Goal: Task Accomplishment & Management: Use online tool/utility

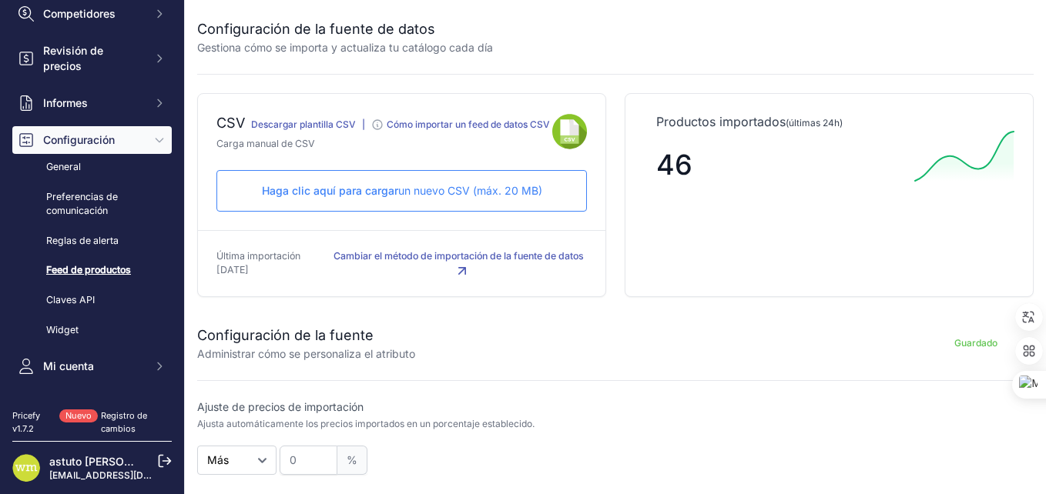
scroll to position [133, 0]
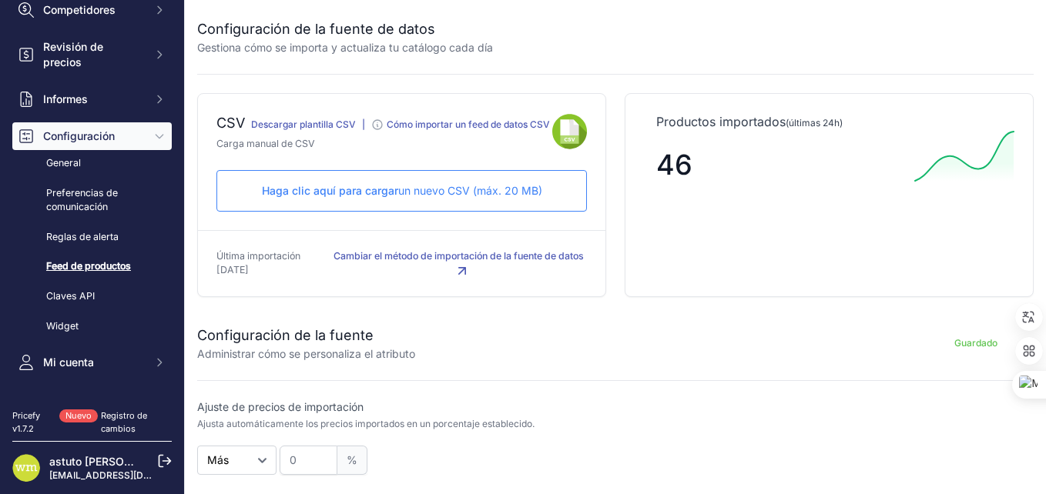
click at [112, 139] on span "Configuración" at bounding box center [93, 136] width 101 height 15
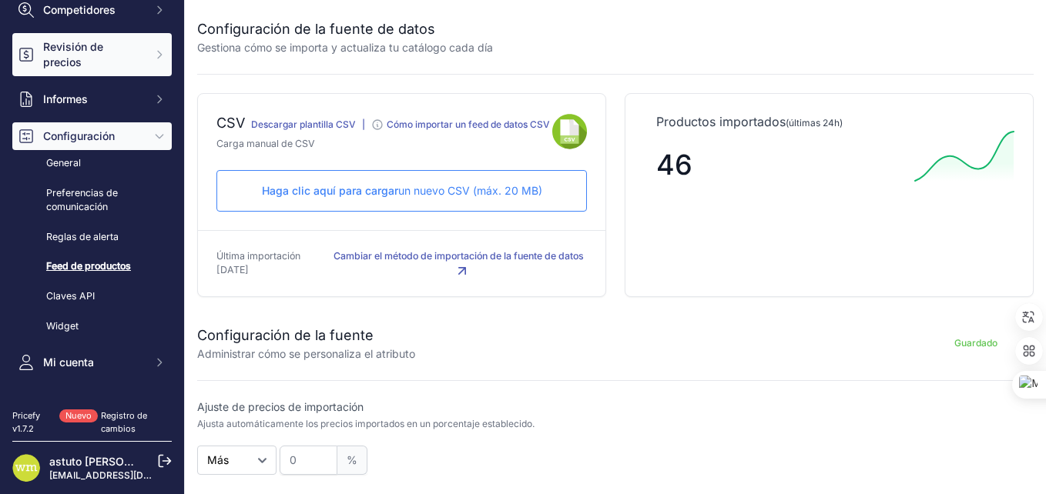
scroll to position [49, 0]
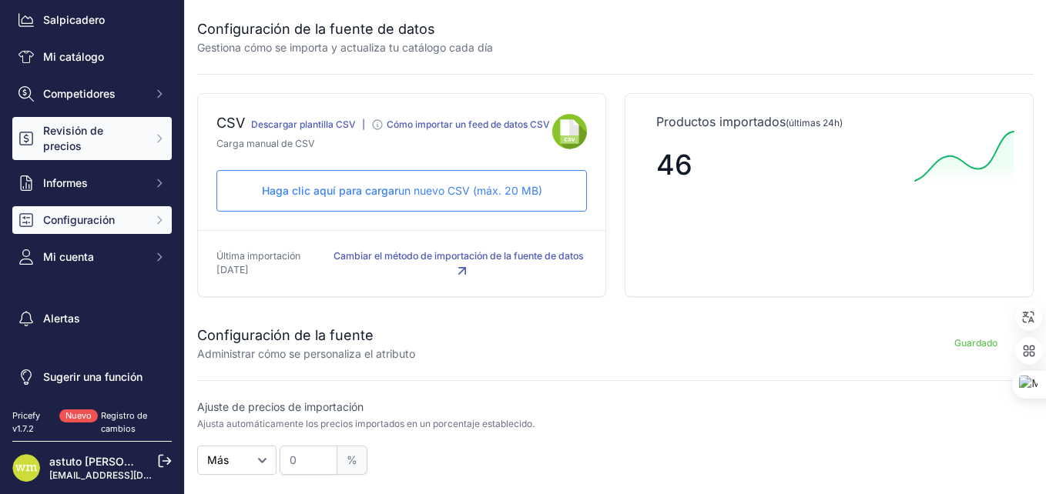
click at [92, 139] on span "Revisión de precios" at bounding box center [93, 138] width 101 height 31
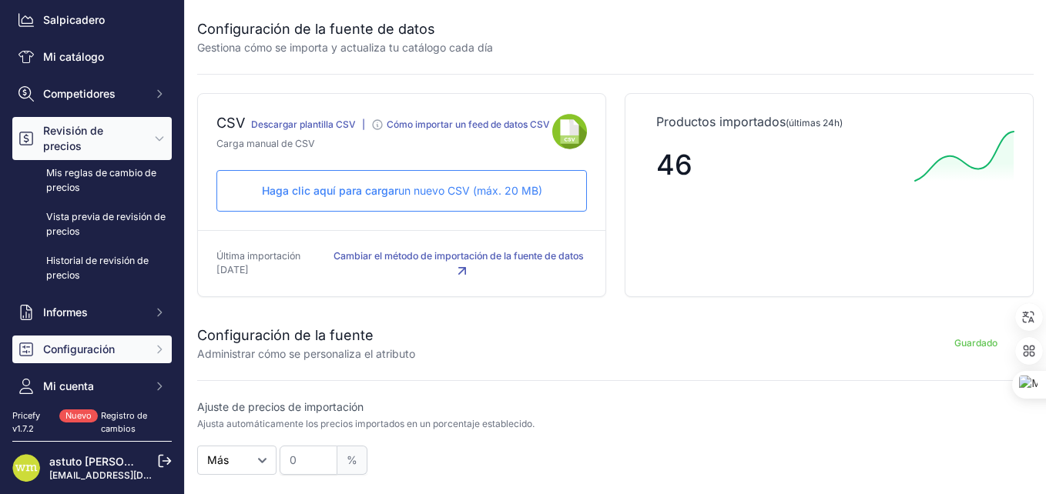
click at [125, 129] on span "Revisión de precios" at bounding box center [93, 138] width 101 height 31
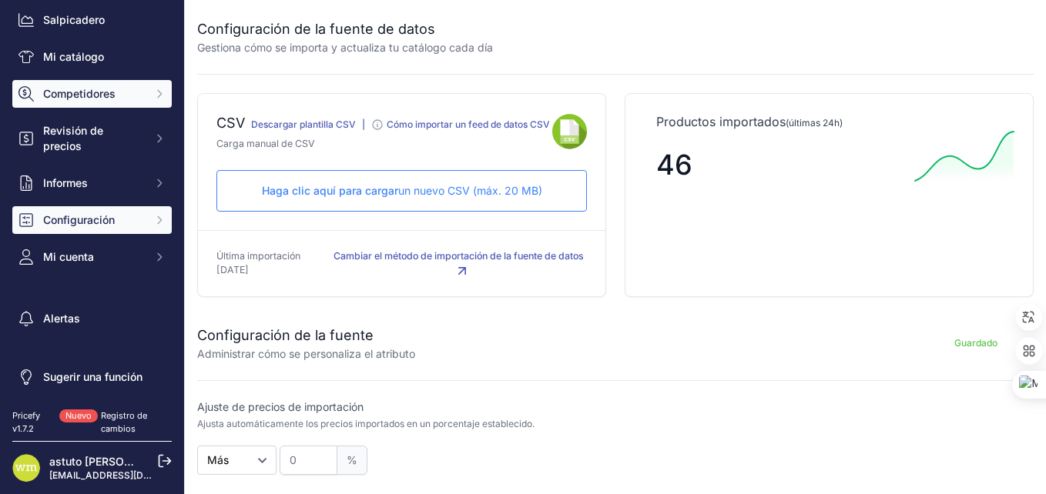
click at [102, 84] on button "Competidores" at bounding box center [91, 94] width 159 height 28
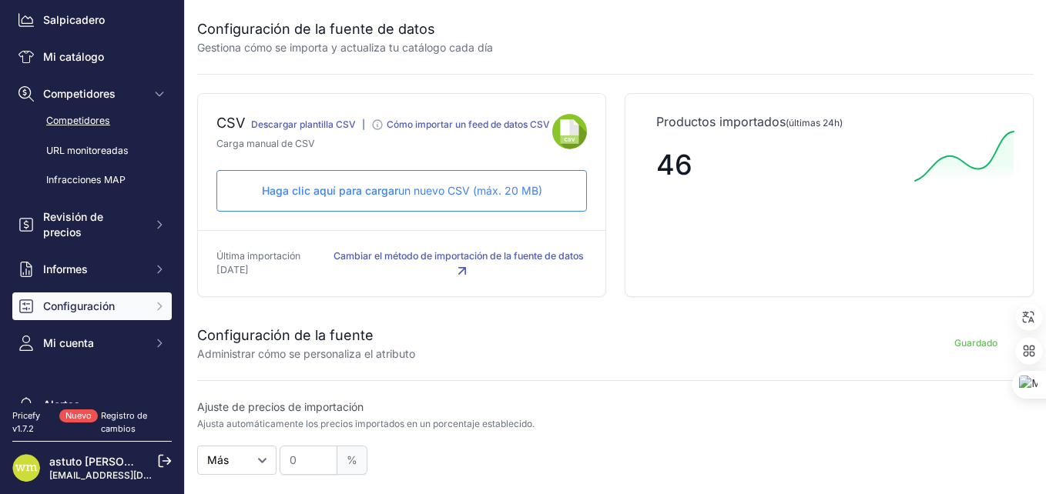
click at [88, 122] on link "Competidores" at bounding box center [91, 121] width 159 height 27
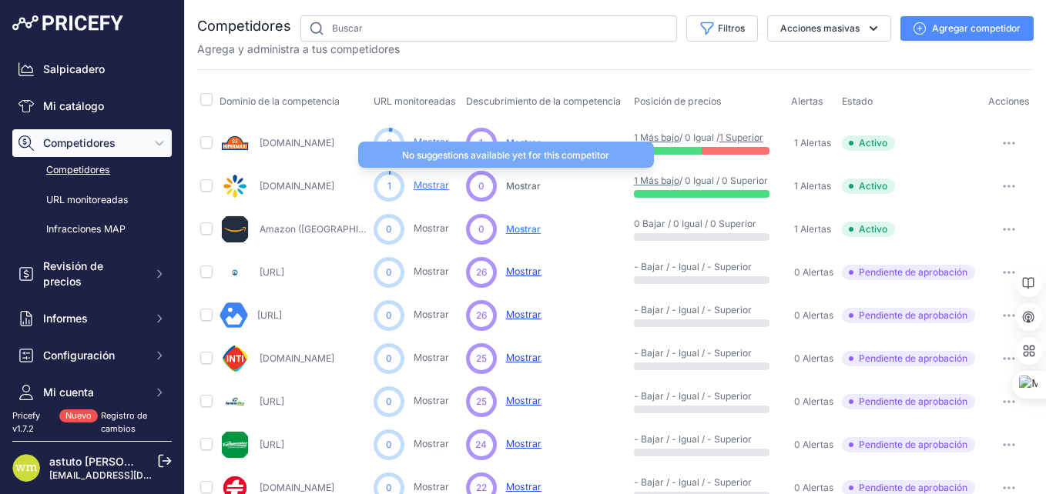
click at [524, 184] on span "Mostrar" at bounding box center [523, 186] width 35 height 12
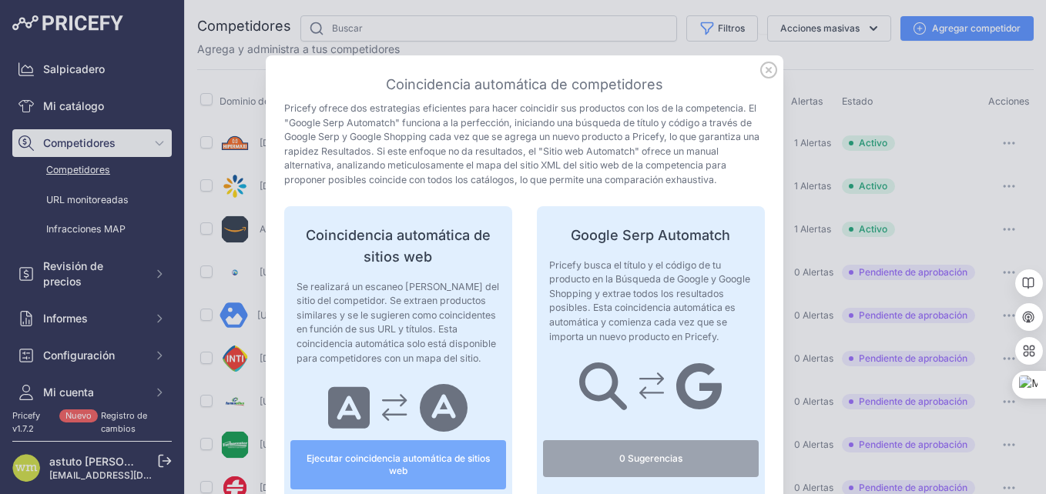
click at [762, 70] on icon at bounding box center [768, 69] width 15 height 15
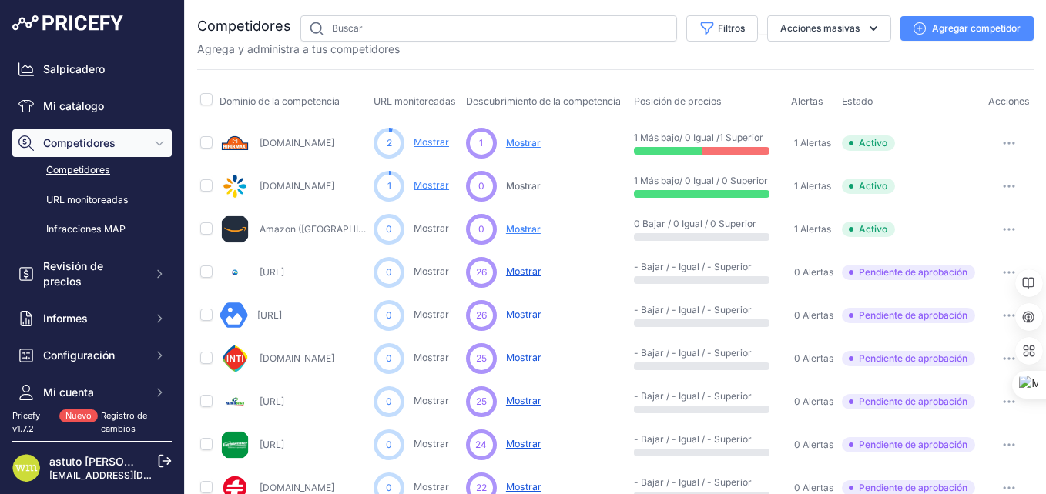
click at [430, 186] on link "Mostrar" at bounding box center [431, 185] width 35 height 12
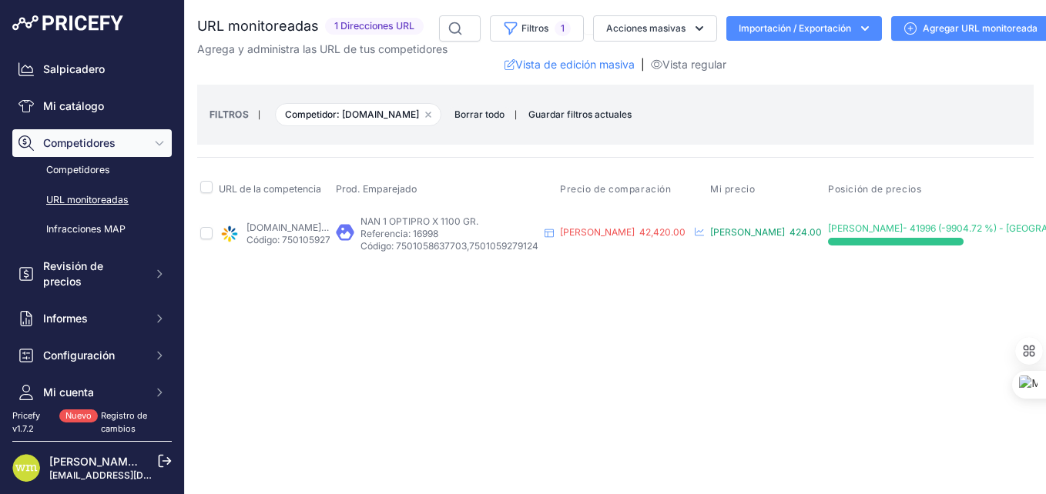
click at [153, 146] on icon "Barra lateral" at bounding box center [159, 143] width 12 height 12
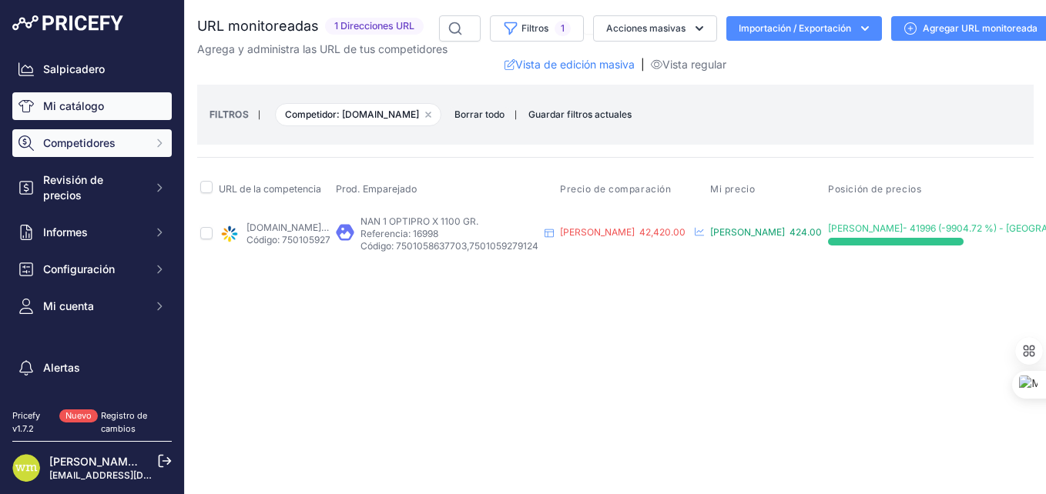
click at [89, 101] on font "Mi catálogo" at bounding box center [73, 106] width 61 height 15
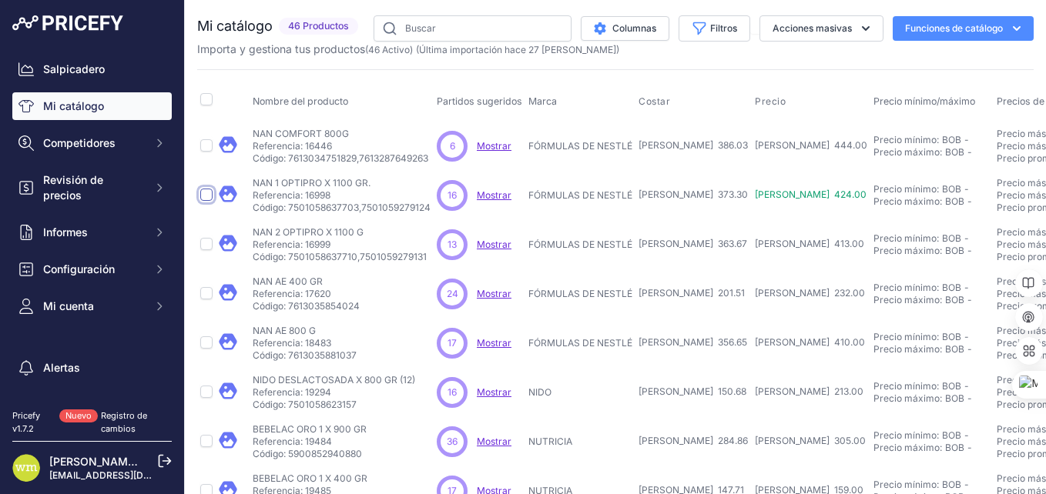
click at [201, 191] on input "checkbox" at bounding box center [206, 195] width 12 height 12
checkbox input "true"
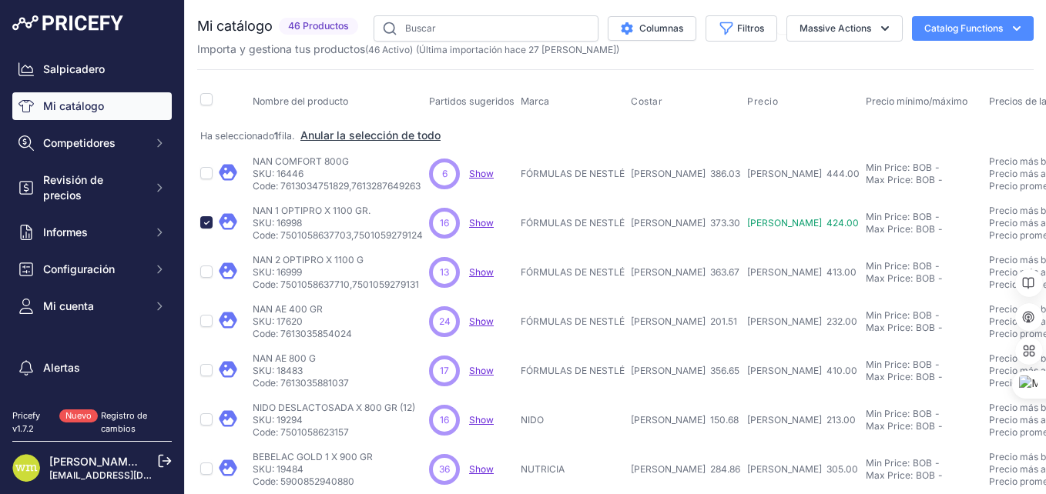
click at [484, 224] on span "Show" at bounding box center [481, 223] width 25 height 12
click at [747, 100] on span "Precio" at bounding box center [763, 101] width 32 height 12
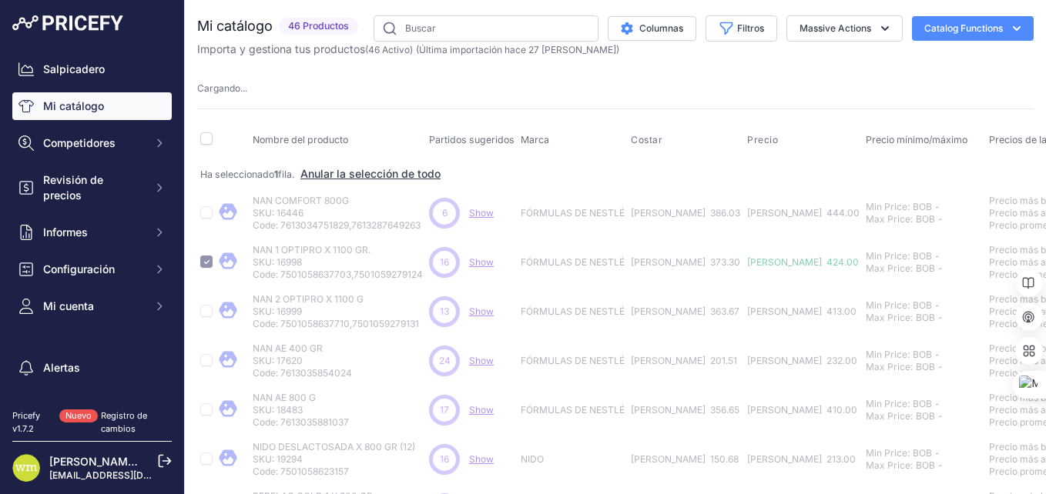
click at [986, 139] on th "Precios de la competencia" at bounding box center [1063, 141] width 154 height 39
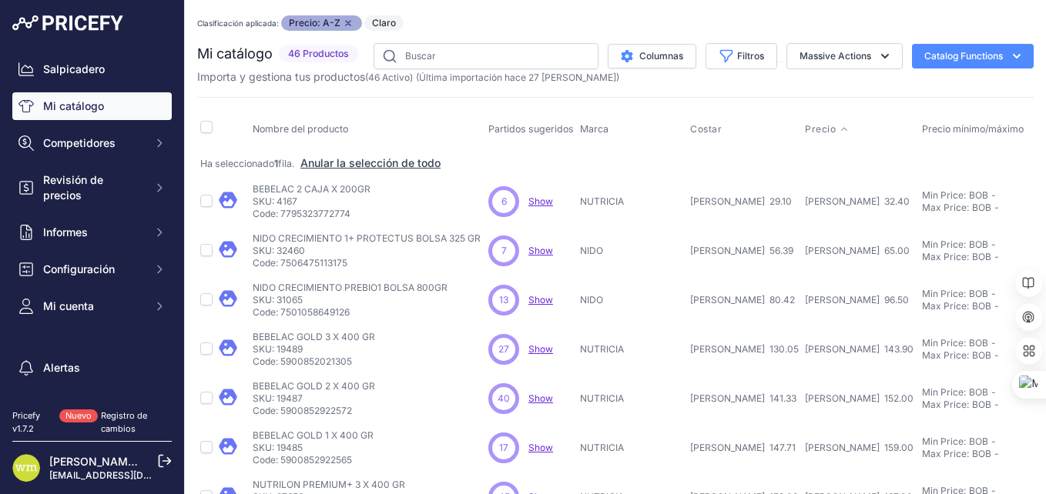
click at [609, 205] on p "NUTRICIA" at bounding box center [632, 202] width 104 height 12
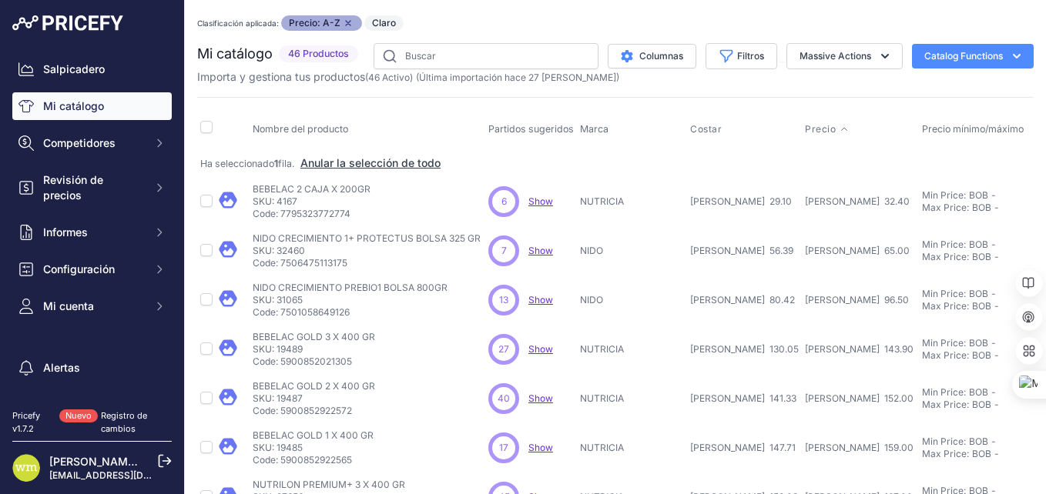
click at [280, 204] on p "SKU: 4167" at bounding box center [312, 202] width 118 height 12
click at [199, 199] on td at bounding box center [206, 201] width 18 height 49
click at [205, 202] on input "checkbox" at bounding box center [206, 201] width 12 height 12
checkbox input "true"
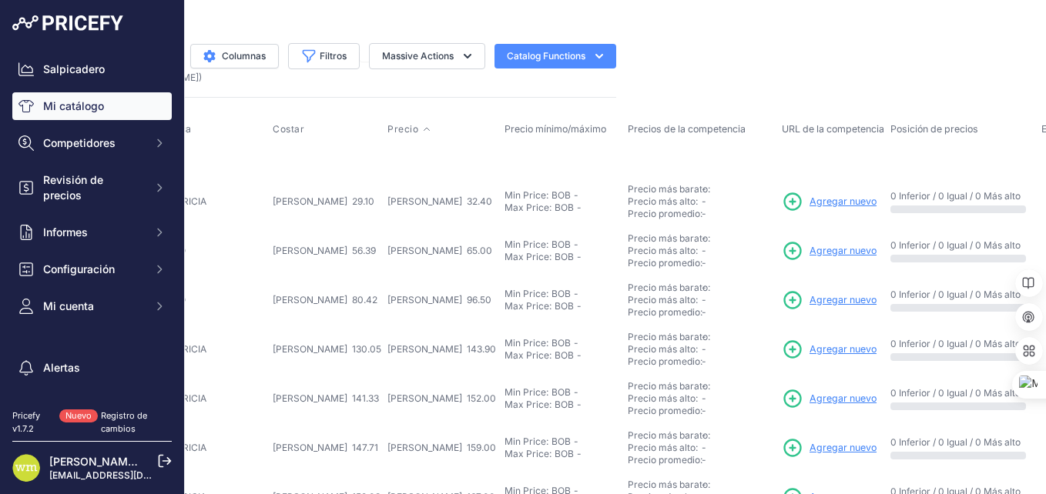
scroll to position [0, 431]
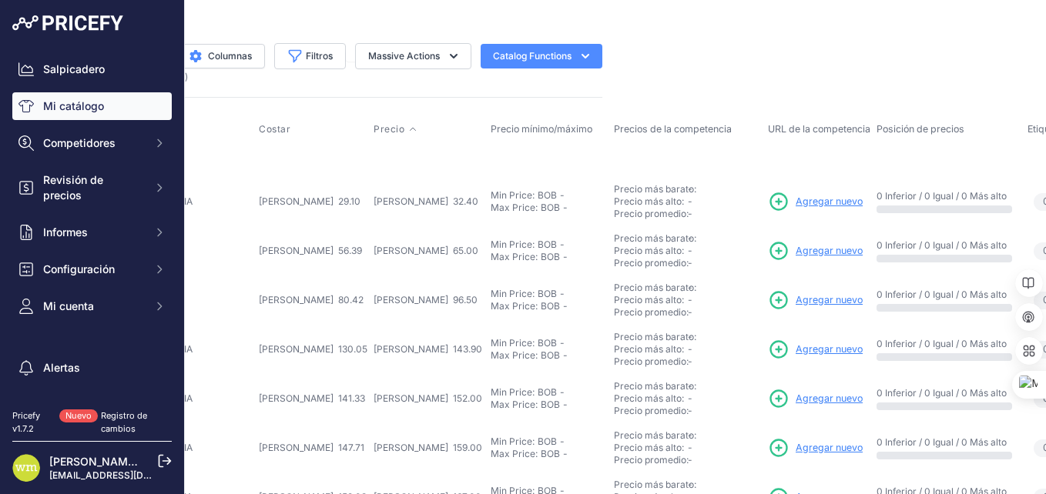
click at [795, 204] on span "Agregar nuevo" at bounding box center [828, 202] width 67 height 15
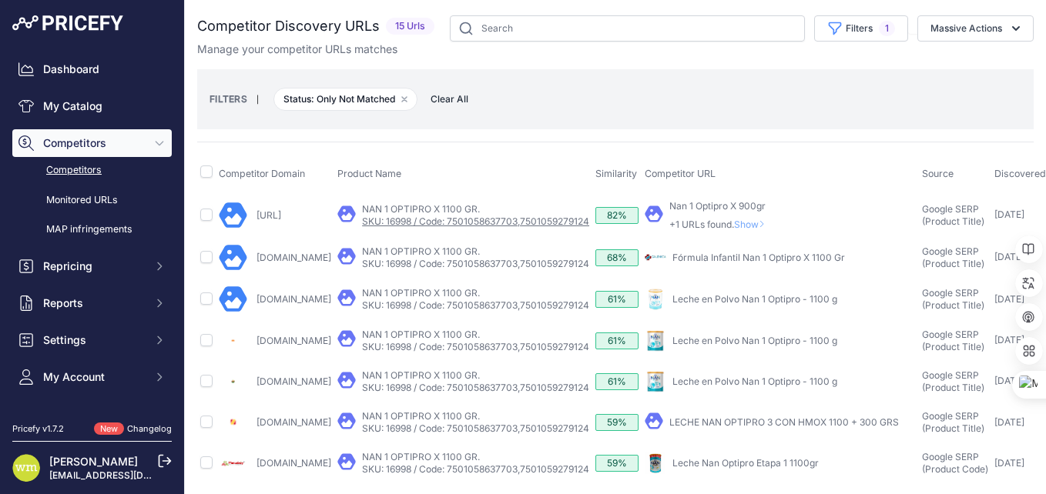
click at [460, 216] on link "SKU: 16998 / Code: 7501058637703,7501059279124" at bounding box center [475, 222] width 227 height 12
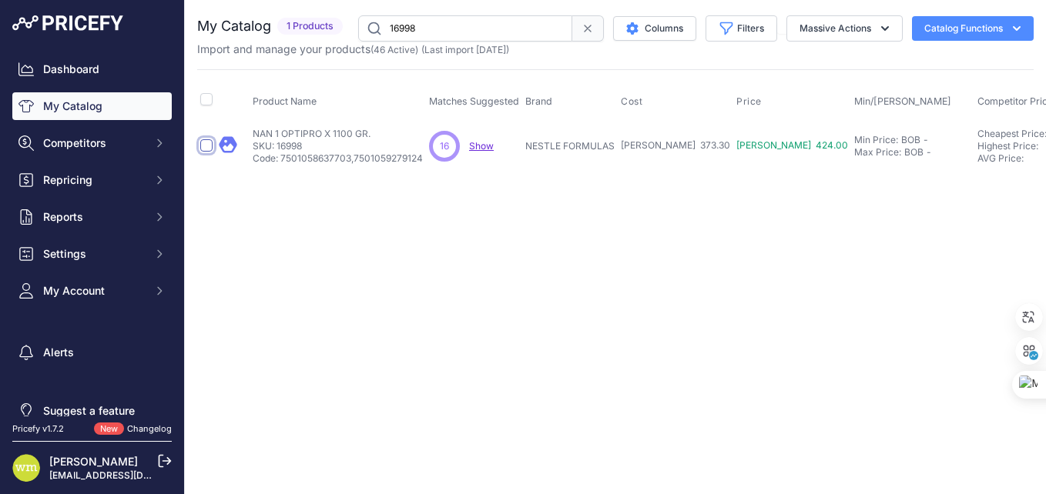
click at [203, 146] on input "checkbox" at bounding box center [206, 145] width 12 height 12
checkbox input "true"
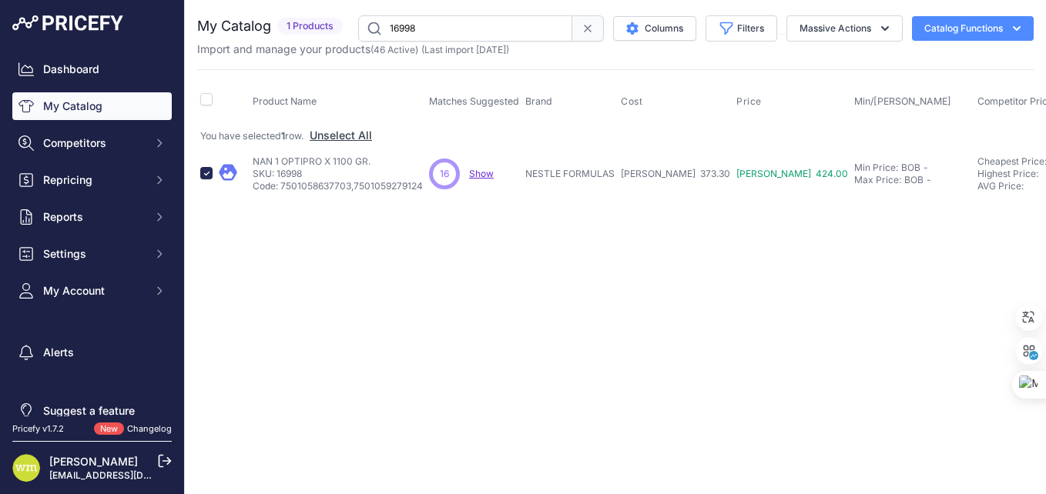
click at [977, 103] on span "Competitor Prices" at bounding box center [1017, 101] width 81 height 12
click at [979, 35] on button "Catalog Functions" at bounding box center [973, 28] width 122 height 25
click at [836, 70] on div "Product Name Matches Suggested Brand Cost" at bounding box center [615, 133] width 836 height 129
click at [314, 170] on p "SKU: 16998" at bounding box center [338, 174] width 170 height 12
click at [485, 172] on span "Show" at bounding box center [481, 174] width 25 height 12
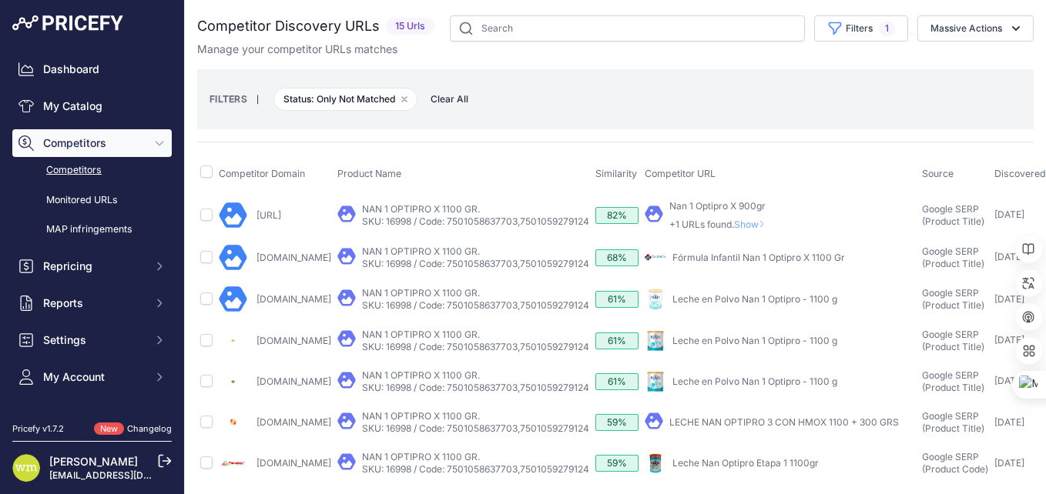
click at [344, 102] on span "Status: Only Not Matched Remove filter option" at bounding box center [345, 99] width 144 height 23
click at [404, 99] on icon "button" at bounding box center [404, 99] width 6 height 6
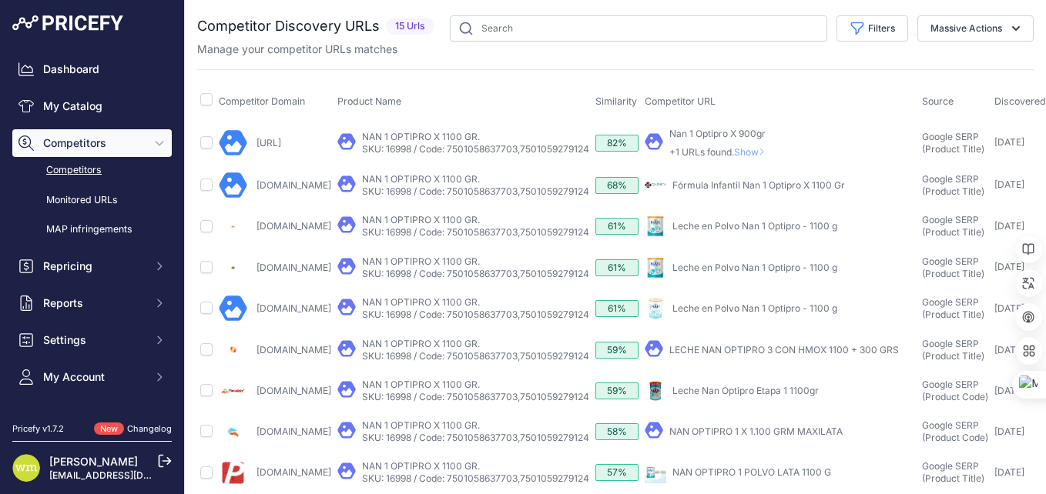
click at [451, 102] on th "Product Name" at bounding box center [463, 101] width 258 height 39
click at [281, 142] on link "Farmatotal.com.py" at bounding box center [268, 143] width 25 height 12
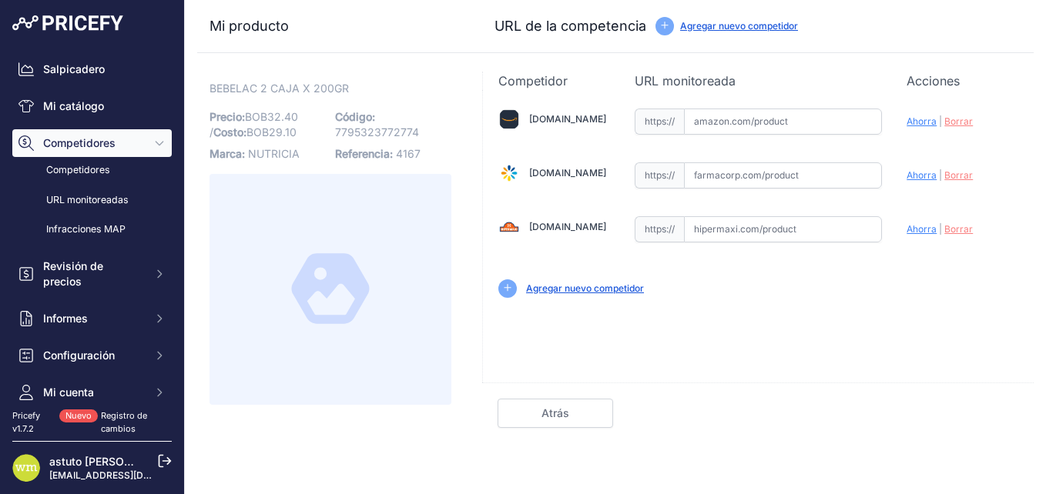
click at [573, 174] on link "[DOMAIN_NAME]" at bounding box center [567, 173] width 77 height 12
drag, startPoint x: 416, startPoint y: 131, endPoint x: 332, endPoint y: 132, distance: 83.9
click at [332, 132] on div "BEBELAC 2 CAJA X 200GR Link Precio: [PERSON_NAME] 32.40 / Costo: [PERSON_NAME] …" at bounding box center [330, 243] width 242 height 324
copy span "7795323772774"
click at [562, 415] on link "Atrás" at bounding box center [555, 413] width 116 height 29
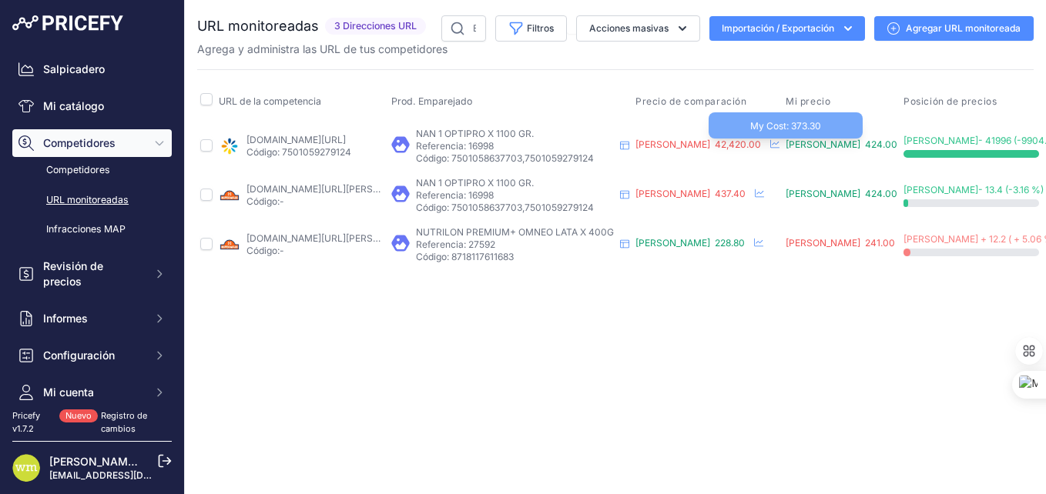
click at [785, 150] on span "[PERSON_NAME] 424.00" at bounding box center [841, 145] width 112 height 12
click at [725, 154] on td "[PERSON_NAME] 42,420.00 15 Hours ago Show Price Timeline Price Timeline to 1" at bounding box center [707, 146] width 150 height 50
click at [785, 150] on span "[PERSON_NAME] 424.00" at bounding box center [841, 145] width 112 height 12
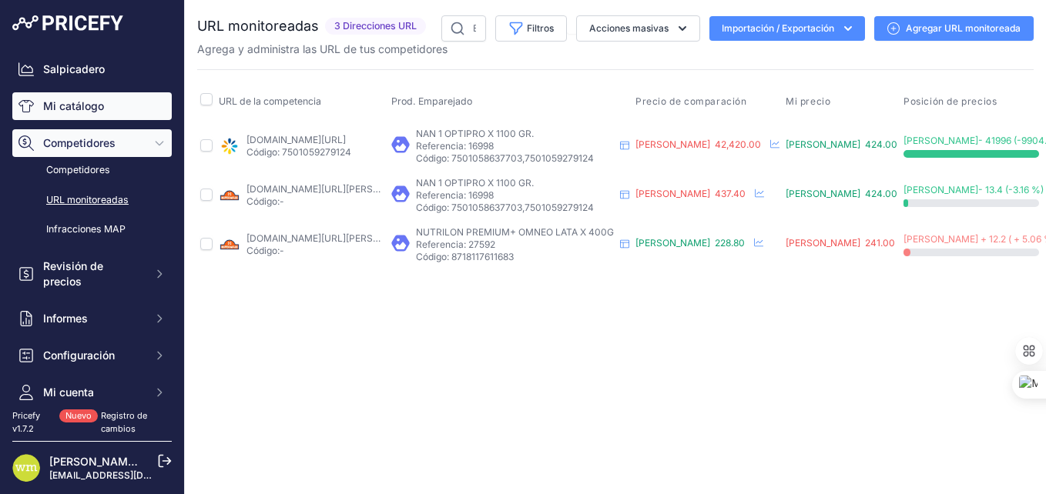
click at [73, 107] on font "Mi catálogo" at bounding box center [73, 106] width 61 height 15
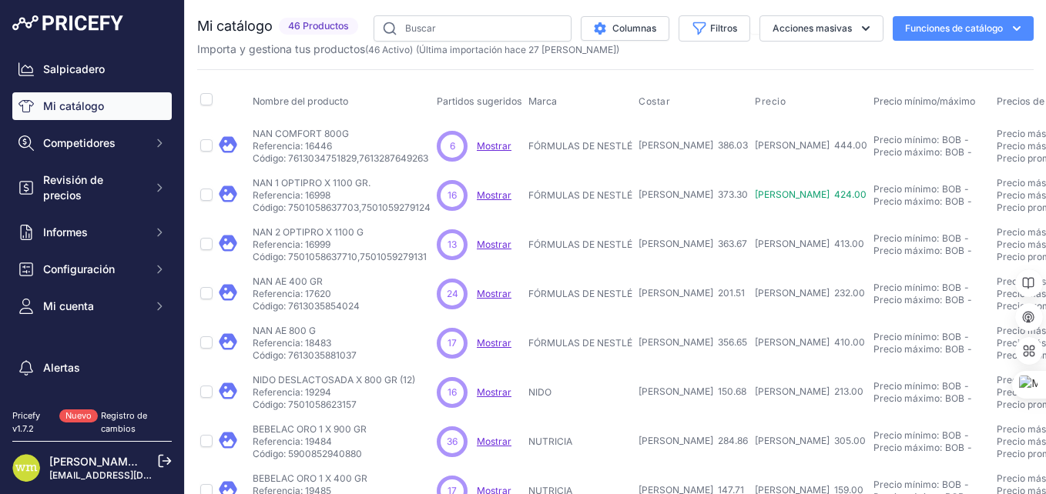
click at [996, 146] on div "Precio más alto:" at bounding box center [1033, 146] width 74 height 12
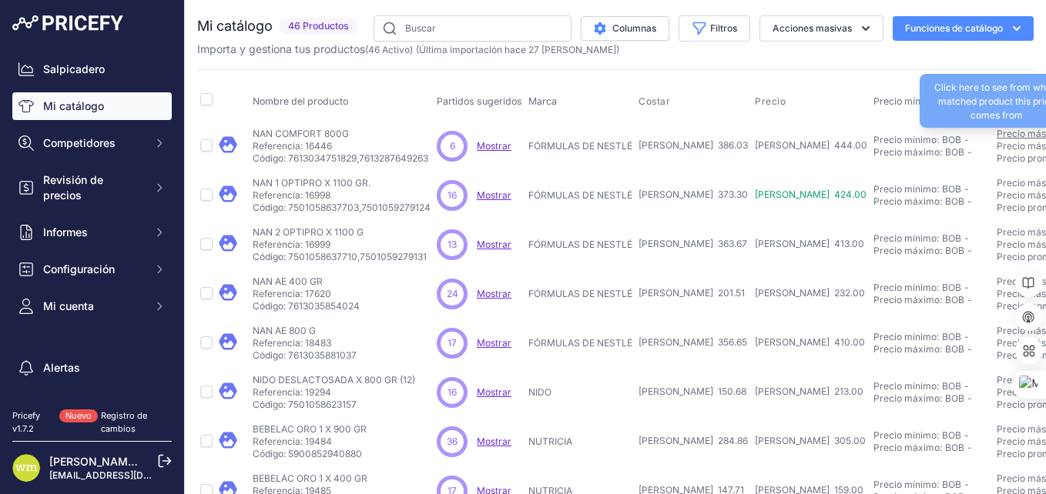
click at [996, 133] on link "Precio más barato:" at bounding box center [1037, 134] width 82 height 12
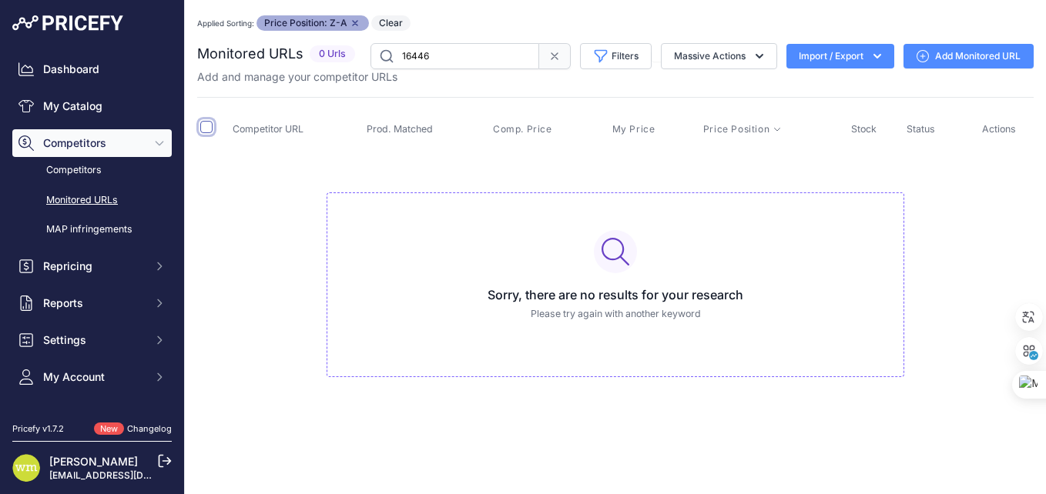
click at [207, 129] on input "checkbox" at bounding box center [206, 127] width 12 height 12
checkbox input "true"
click at [1005, 57] on link "Add Monitored URL" at bounding box center [968, 56] width 130 height 25
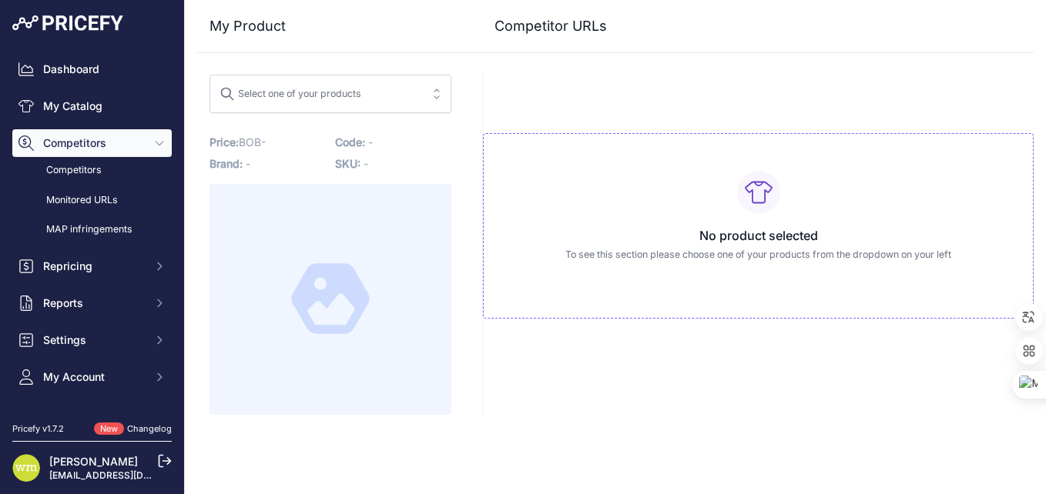
click at [347, 92] on div "Select one of your products" at bounding box center [290, 92] width 142 height 20
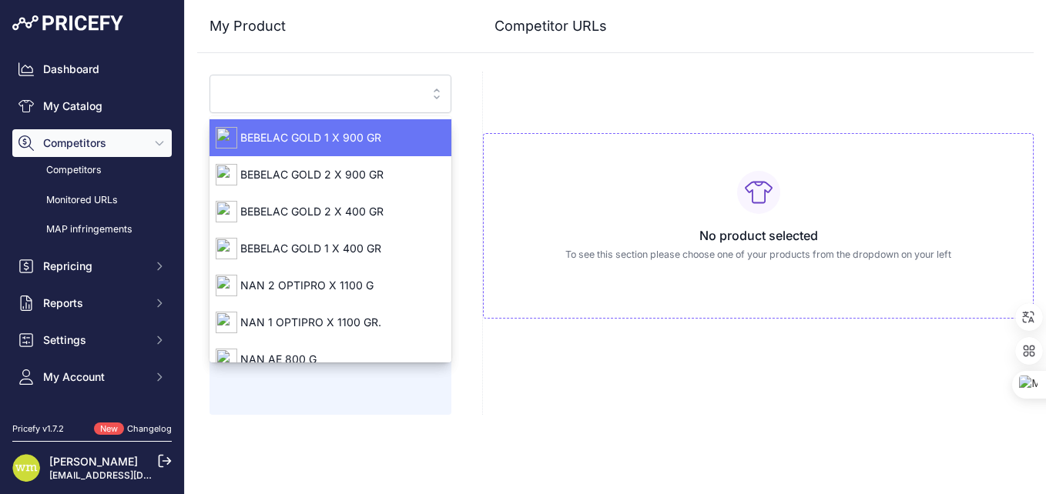
click at [324, 141] on span "BEBELAC GOLD 1 X 900 GR" at bounding box center [330, 137] width 242 height 15
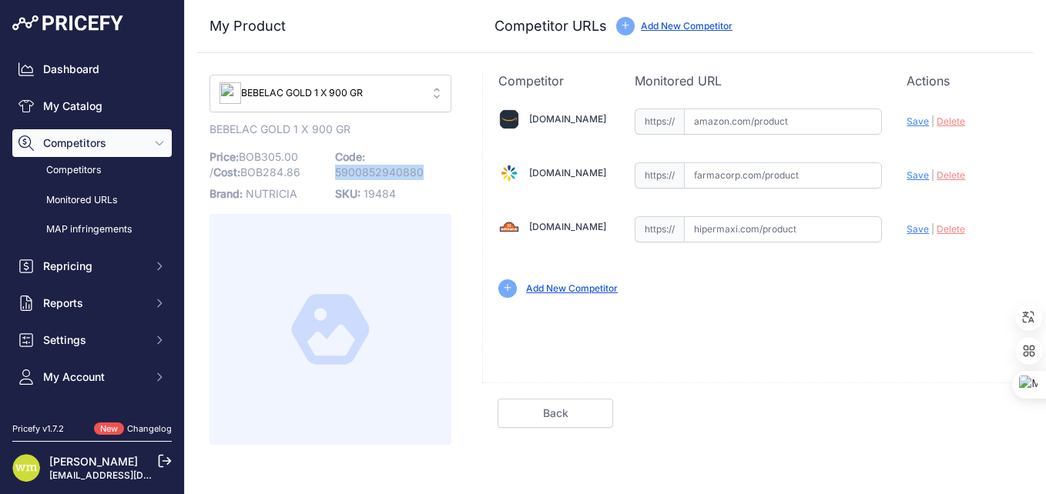
drag, startPoint x: 420, startPoint y: 172, endPoint x: 338, endPoint y: 174, distance: 82.4
click at [338, 174] on span "5900852940880" at bounding box center [379, 172] width 89 height 13
copy span "5900852940880"
click at [532, 176] on link "Farmacorp.com" at bounding box center [567, 173] width 77 height 12
click at [752, 179] on input "text" at bounding box center [783, 175] width 199 height 26
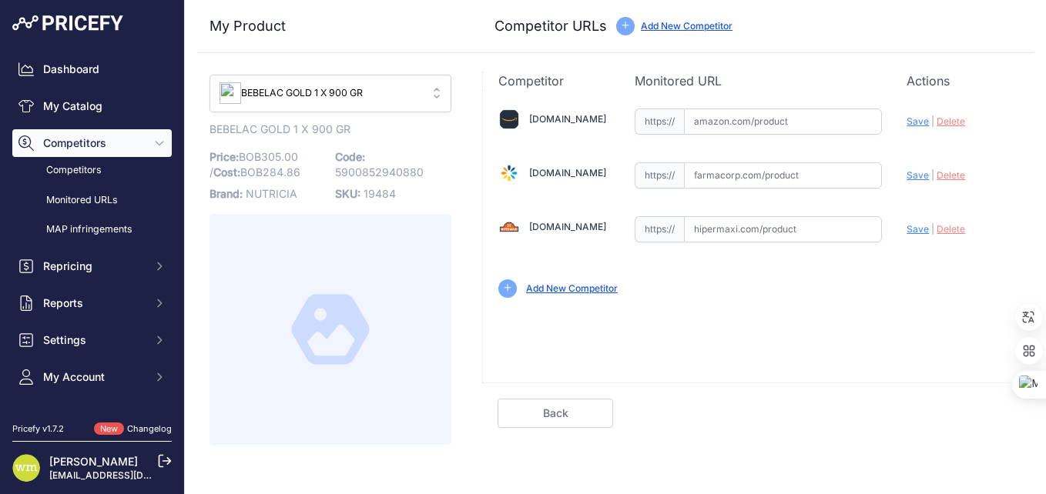
paste input "https://farmacorp.com/products/5900852940880?_pos=1&_sid=88293aa3c&_ss=r"
click at [319, 342] on icon at bounding box center [330, 330] width 81 height 81
click at [919, 176] on span "Save" at bounding box center [917, 175] width 22 height 12
type input "[URL][DOMAIN_NAME]"
click at [948, 453] on div "Competitor URL added. It will be now analyzed and available in the Monitored UR…" at bounding box center [615, 247] width 861 height 494
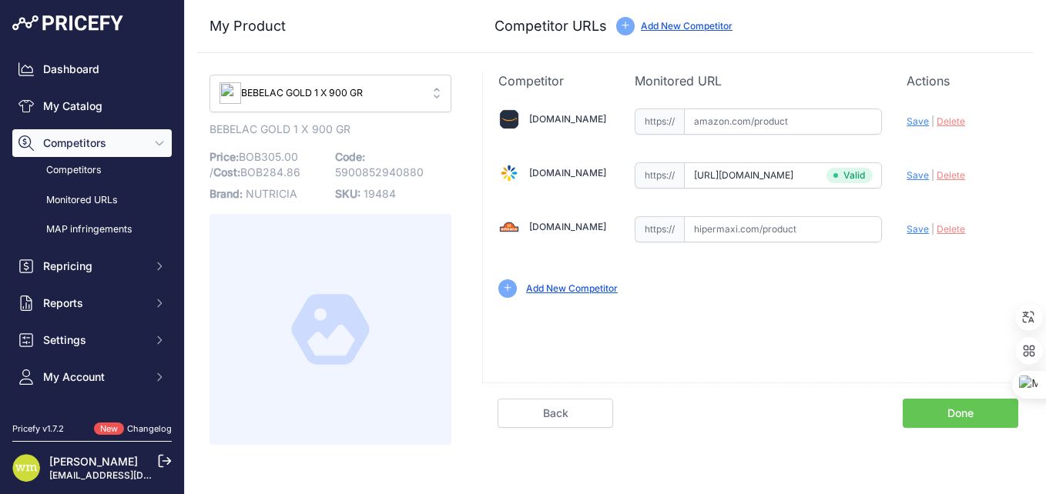
click at [932, 419] on link "Done" at bounding box center [961, 413] width 116 height 29
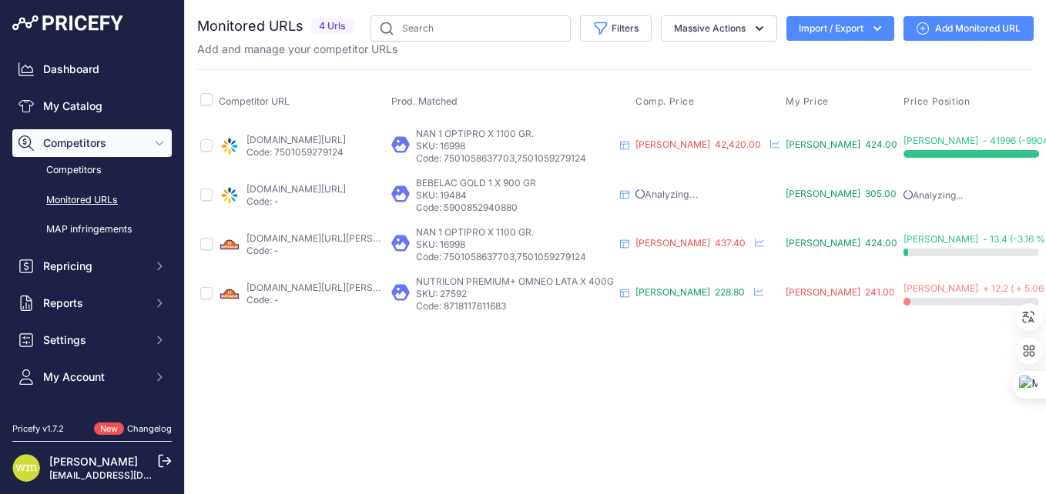
scroll to position [0, 113]
